Goal: Navigation & Orientation: Find specific page/section

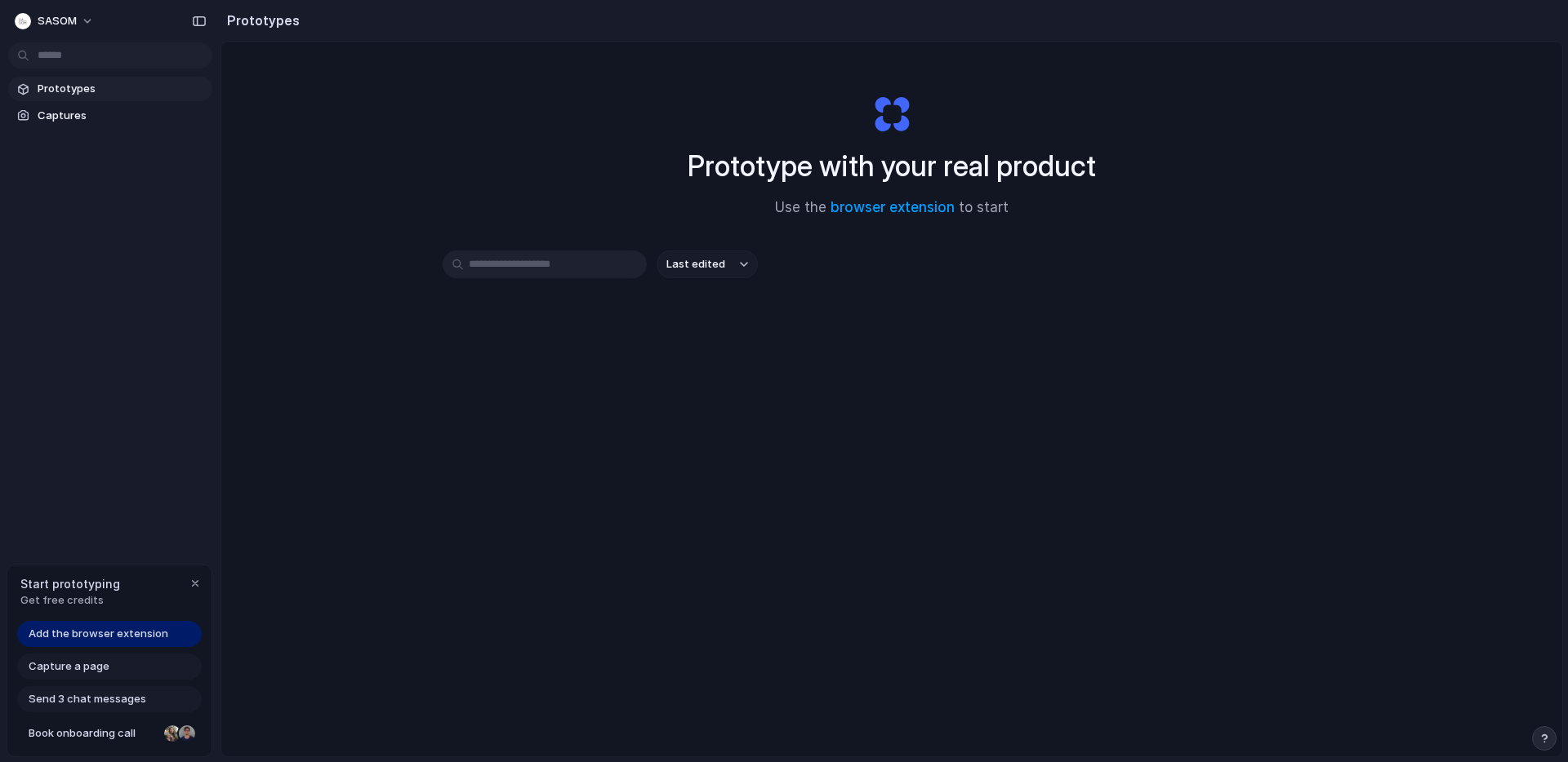
click at [91, 81] on span "Prototypes" at bounding box center [122, 89] width 169 height 17
click at [99, 86] on span "Prototypes" at bounding box center [122, 89] width 169 height 17
click at [83, 91] on span "Prototypes" at bounding box center [122, 89] width 169 height 17
